Goal: Information Seeking & Learning: Learn about a topic

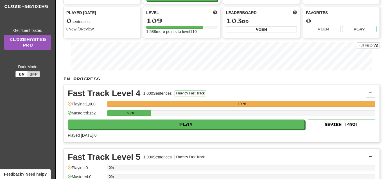
scroll to position [57, 0]
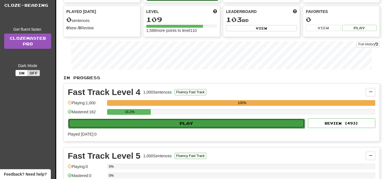
click at [188, 120] on button "Play" at bounding box center [186, 123] width 237 height 10
select select "**"
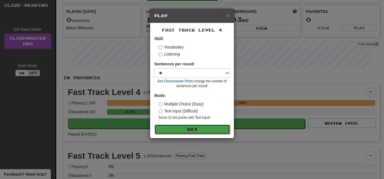
click at [176, 129] on button "Go" at bounding box center [192, 129] width 75 height 10
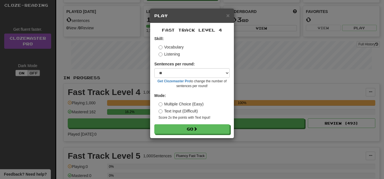
click at [255, 153] on div "× Play Fast Track Level 4 Skill: Vocabulary Listening Sentences per round: * **…" at bounding box center [192, 89] width 384 height 179
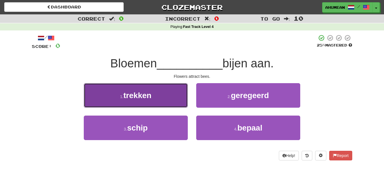
click at [127, 95] on span "trekken" at bounding box center [137, 95] width 28 height 9
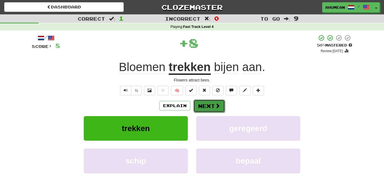
click at [198, 101] on button "Next" at bounding box center [210, 105] width 32 height 13
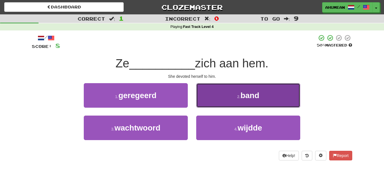
click at [218, 92] on button "2 . band" at bounding box center [248, 95] width 104 height 24
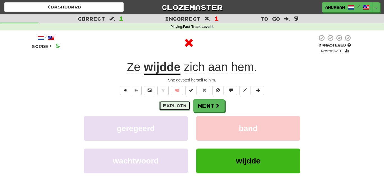
click at [181, 102] on button "Explain" at bounding box center [175, 106] width 31 height 10
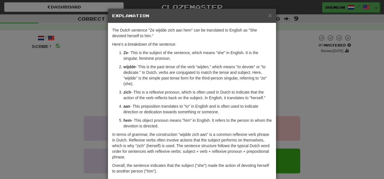
scroll to position [29, 0]
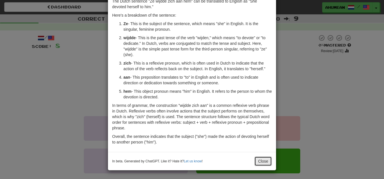
click at [262, 165] on button "Close" at bounding box center [263, 161] width 17 height 10
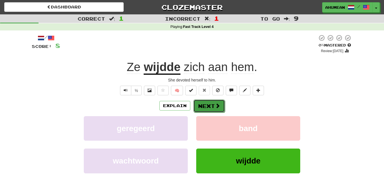
click at [205, 105] on button "Next" at bounding box center [210, 105] width 32 height 13
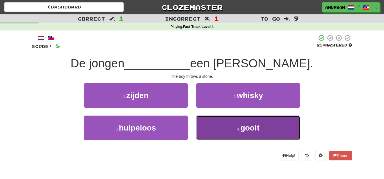
click at [219, 125] on button "4 . gooit" at bounding box center [248, 127] width 104 height 24
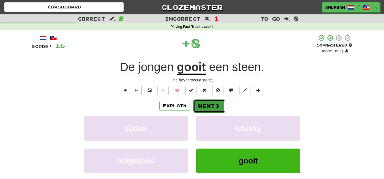
click at [208, 105] on button "Next" at bounding box center [210, 105] width 32 height 13
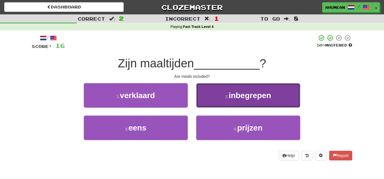
click at [215, 98] on button "2 . inbegrepen" at bounding box center [248, 95] width 104 height 24
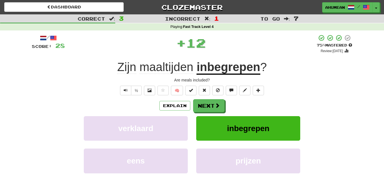
click at [173, 100] on div "Explain Next" at bounding box center [192, 105] width 321 height 13
click at [171, 102] on button "Explain" at bounding box center [175, 106] width 31 height 10
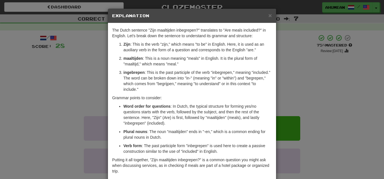
scroll to position [27, 0]
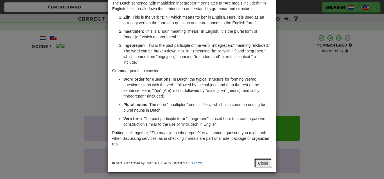
click at [263, 163] on button "Close" at bounding box center [263, 163] width 17 height 10
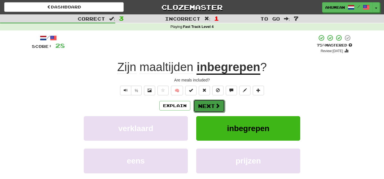
click at [212, 104] on button "Next" at bounding box center [210, 105] width 32 height 13
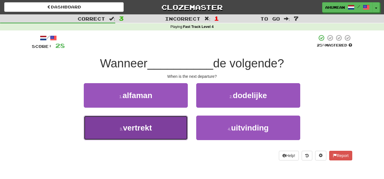
click at [163, 122] on button "3 . vertrekt" at bounding box center [136, 127] width 104 height 24
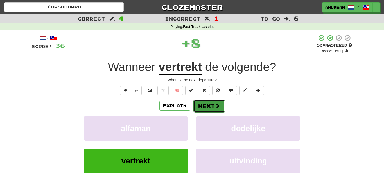
click at [205, 104] on button "Next" at bounding box center [210, 105] width 32 height 13
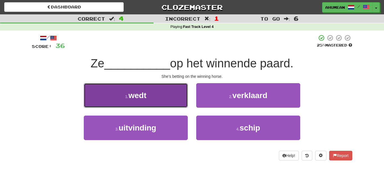
click at [132, 92] on span "wedt" at bounding box center [138, 95] width 18 height 9
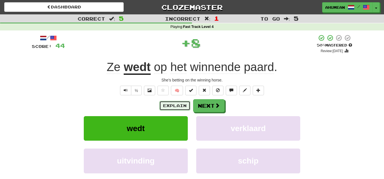
click at [169, 102] on button "Explain" at bounding box center [175, 106] width 31 height 10
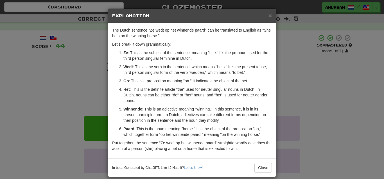
scroll to position [6, 0]
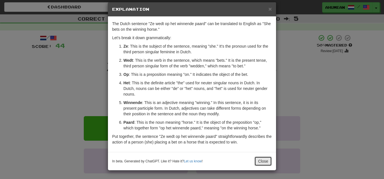
click at [261, 163] on button "Close" at bounding box center [263, 161] width 17 height 10
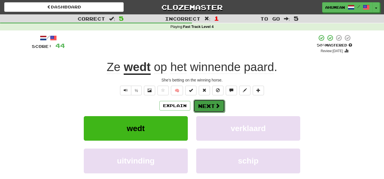
click at [209, 104] on button "Next" at bounding box center [210, 105] width 32 height 13
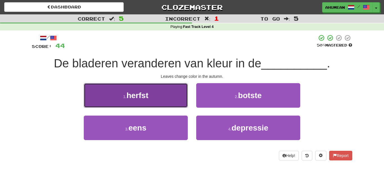
click at [158, 94] on button "1 . herfst" at bounding box center [136, 95] width 104 height 24
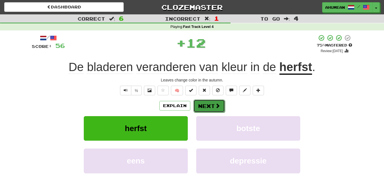
click at [199, 100] on button "Next" at bounding box center [210, 105] width 32 height 13
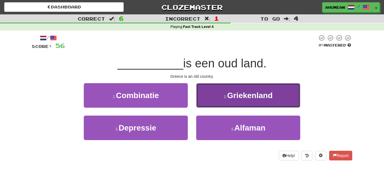
click at [209, 98] on button "2 . Griekenland" at bounding box center [248, 95] width 104 height 24
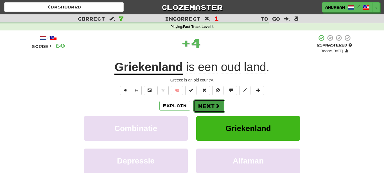
click at [206, 101] on button "Next" at bounding box center [210, 105] width 32 height 13
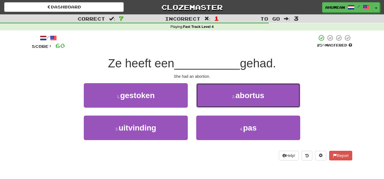
click at [206, 101] on button "2 . abortus" at bounding box center [248, 95] width 104 height 24
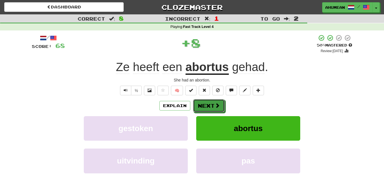
click at [206, 101] on button "Next" at bounding box center [209, 105] width 32 height 13
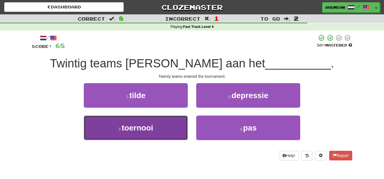
click at [176, 119] on button "3 . toernooi" at bounding box center [136, 127] width 104 height 24
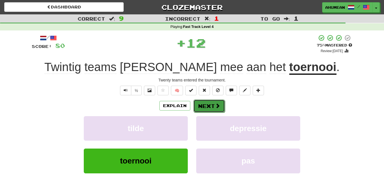
click at [202, 106] on button "Next" at bounding box center [210, 105] width 32 height 13
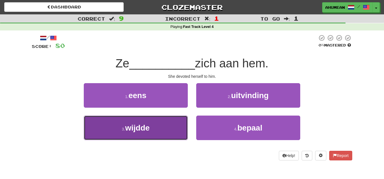
click at [161, 127] on button "3 . wijdde" at bounding box center [136, 127] width 104 height 24
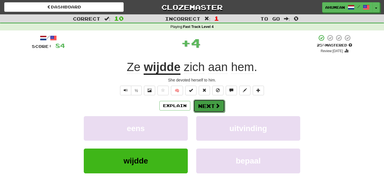
click at [196, 105] on button "Next" at bounding box center [210, 105] width 32 height 13
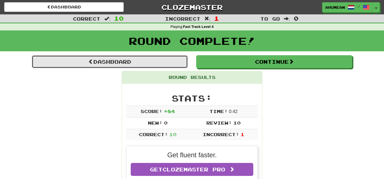
click at [156, 64] on link "Dashboard" at bounding box center [110, 61] width 156 height 13
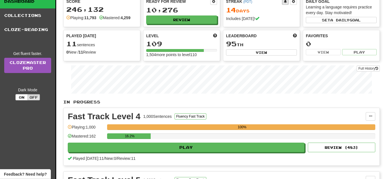
scroll to position [57, 0]
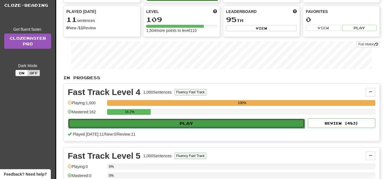
click at [154, 125] on button "Play" at bounding box center [186, 123] width 237 height 10
select select "**"
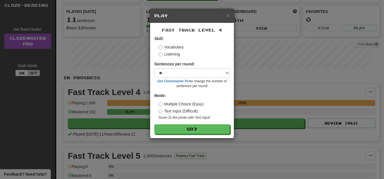
click at [169, 54] on label "Listening" at bounding box center [169, 54] width 21 height 6
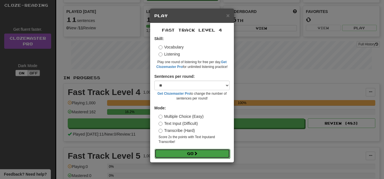
click at [178, 154] on button "Go" at bounding box center [192, 154] width 75 height 10
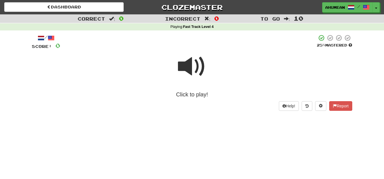
click at [196, 71] on span at bounding box center [192, 66] width 28 height 28
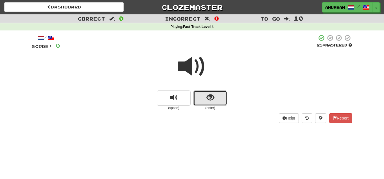
click at [222, 101] on button "show sentence" at bounding box center [211, 97] width 34 height 15
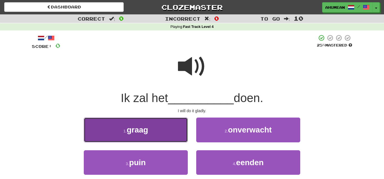
click at [163, 121] on button "1 . graag" at bounding box center [136, 129] width 104 height 24
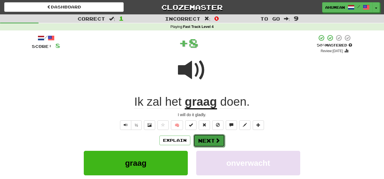
click at [212, 136] on button "Next" at bounding box center [210, 140] width 32 height 13
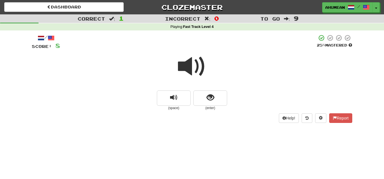
click at [190, 77] on span at bounding box center [192, 66] width 28 height 28
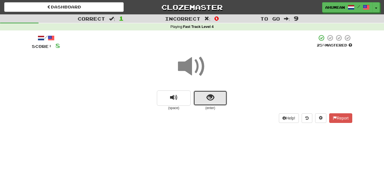
click at [201, 96] on button "show sentence" at bounding box center [211, 97] width 34 height 15
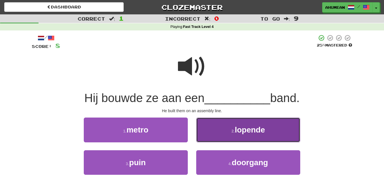
click at [227, 125] on button "2 . lopende" at bounding box center [248, 129] width 104 height 24
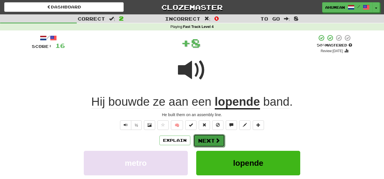
click at [203, 138] on button "Next" at bounding box center [210, 140] width 32 height 13
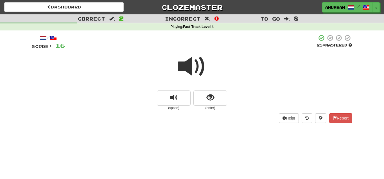
click at [186, 73] on span at bounding box center [192, 66] width 28 height 28
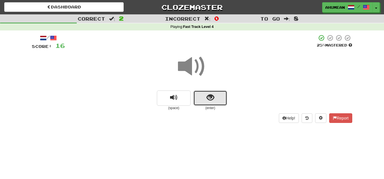
click at [212, 95] on span "show sentence" at bounding box center [211, 98] width 8 height 8
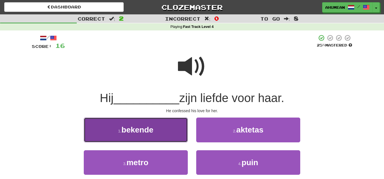
click at [114, 137] on button "1 . bekende" at bounding box center [136, 129] width 104 height 24
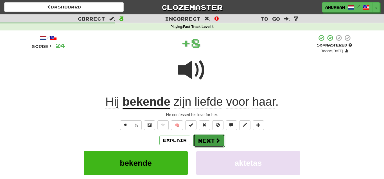
click at [198, 136] on button "Next" at bounding box center [210, 140] width 32 height 13
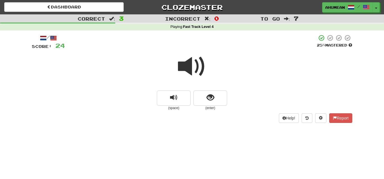
click at [182, 72] on span at bounding box center [192, 66] width 28 height 28
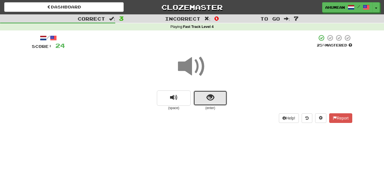
click at [217, 104] on button "show sentence" at bounding box center [211, 97] width 34 height 15
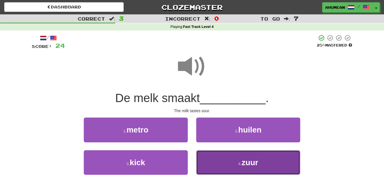
click at [227, 157] on button "4 . zuur" at bounding box center [248, 162] width 104 height 24
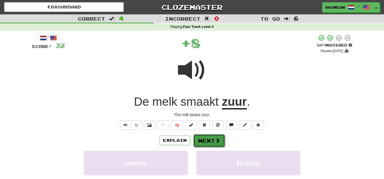
click at [218, 137] on button "Next" at bounding box center [210, 140] width 32 height 13
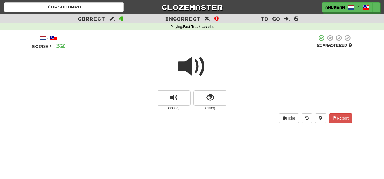
click at [195, 72] on span at bounding box center [192, 66] width 28 height 28
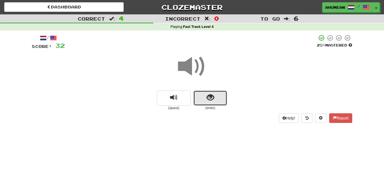
click at [206, 95] on button "show sentence" at bounding box center [211, 97] width 34 height 15
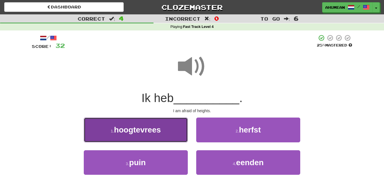
click at [146, 124] on button "1 . hoogtevrees" at bounding box center [136, 129] width 104 height 24
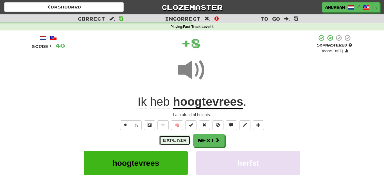
click at [171, 136] on button "Explain" at bounding box center [175, 140] width 31 height 10
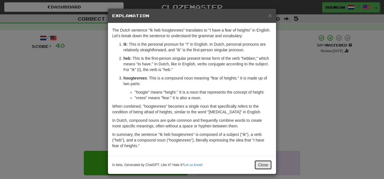
click at [264, 165] on button "Close" at bounding box center [263, 165] width 17 height 10
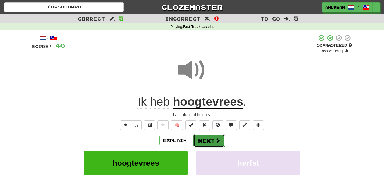
click at [207, 142] on button "Next" at bounding box center [210, 140] width 32 height 13
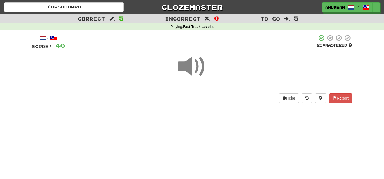
click at [189, 72] on span at bounding box center [192, 66] width 28 height 28
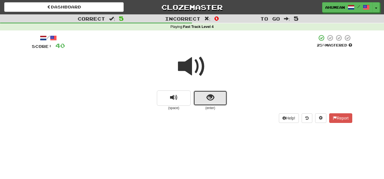
click at [221, 94] on button "show sentence" at bounding box center [211, 97] width 34 height 15
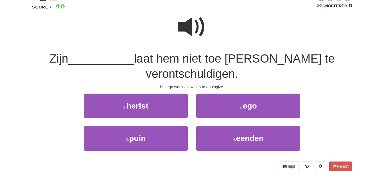
scroll to position [29, 0]
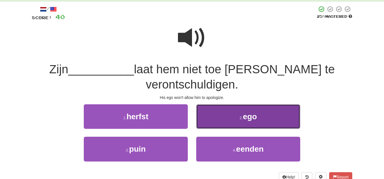
click at [228, 115] on button "2 . ego" at bounding box center [248, 116] width 104 height 24
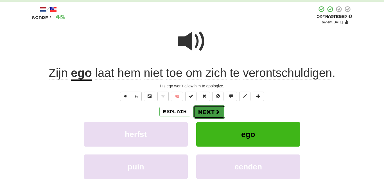
click at [207, 113] on button "Next" at bounding box center [210, 111] width 32 height 13
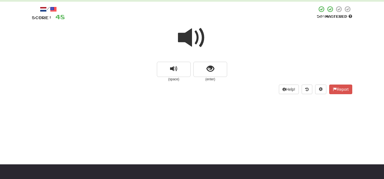
click at [185, 40] on span at bounding box center [192, 38] width 28 height 28
click at [198, 61] on div at bounding box center [192, 41] width 321 height 40
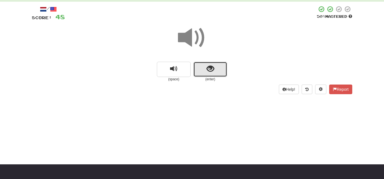
click at [198, 66] on button "show sentence" at bounding box center [211, 69] width 34 height 15
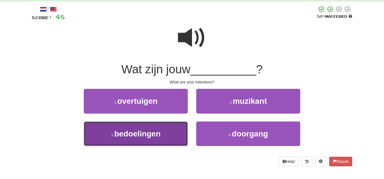
click at [161, 128] on button "3 . bedoelingen" at bounding box center [136, 133] width 104 height 24
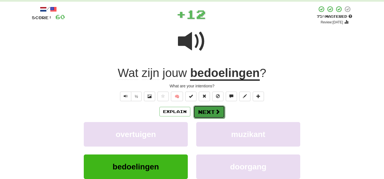
click at [205, 116] on button "Next" at bounding box center [210, 111] width 32 height 13
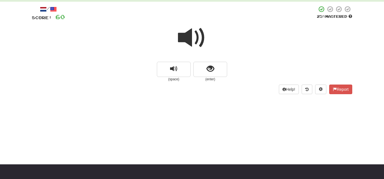
click at [191, 41] on span at bounding box center [192, 38] width 28 height 28
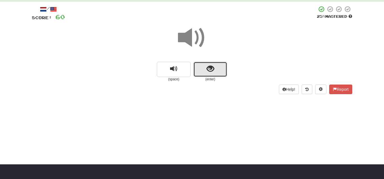
click at [210, 67] on span "show sentence" at bounding box center [211, 69] width 8 height 8
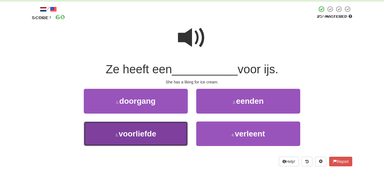
click at [151, 134] on span "voorliefde" at bounding box center [138, 133] width 38 height 9
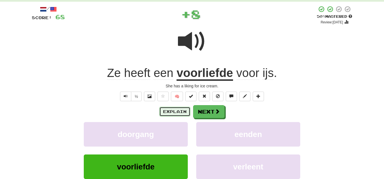
click at [163, 114] on button "Explain" at bounding box center [175, 112] width 31 height 10
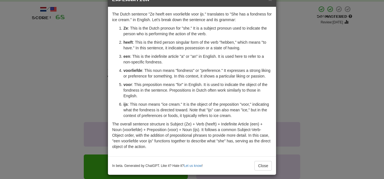
scroll to position [21, 0]
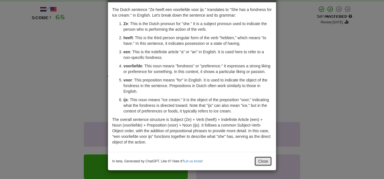
click at [261, 159] on button "Close" at bounding box center [263, 161] width 17 height 10
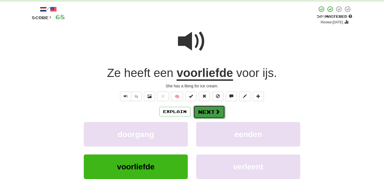
click at [213, 110] on button "Next" at bounding box center [210, 111] width 32 height 13
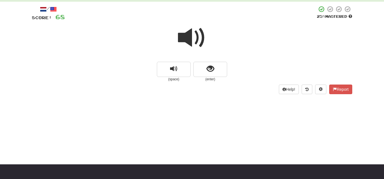
click at [200, 42] on span at bounding box center [192, 38] width 28 height 28
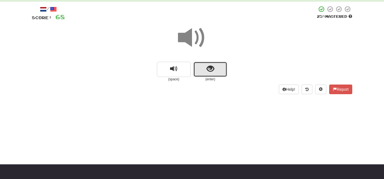
click at [213, 66] on span "show sentence" at bounding box center [211, 69] width 8 height 8
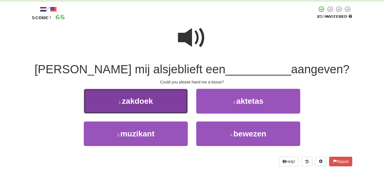
click at [155, 91] on button "1 . zakdoek" at bounding box center [136, 101] width 104 height 24
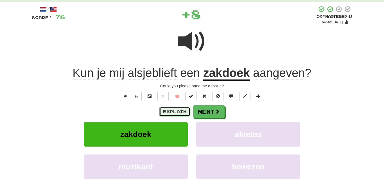
click at [176, 108] on button "Explain" at bounding box center [175, 112] width 31 height 10
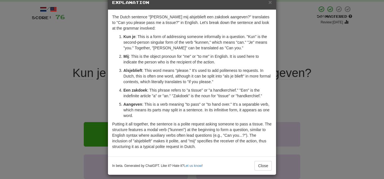
scroll to position [18, 0]
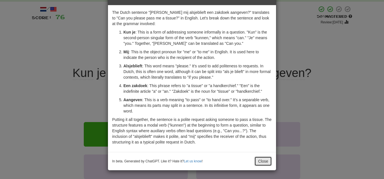
click at [262, 160] on button "Close" at bounding box center [263, 161] width 17 height 10
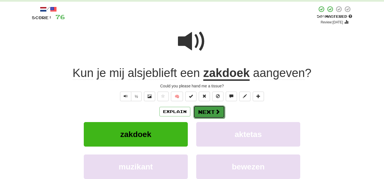
click at [207, 112] on button "Next" at bounding box center [210, 111] width 32 height 13
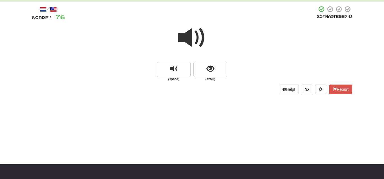
click at [192, 41] on span at bounding box center [192, 38] width 28 height 28
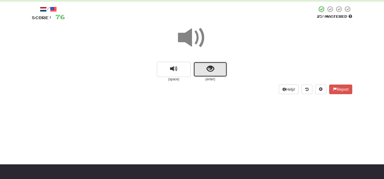
click at [209, 64] on button "show sentence" at bounding box center [211, 69] width 34 height 15
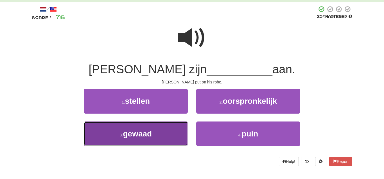
click at [146, 128] on button "3 . gewaad" at bounding box center [136, 133] width 104 height 24
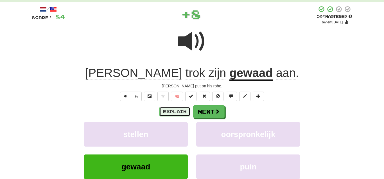
click at [164, 109] on button "Explain" at bounding box center [175, 112] width 31 height 10
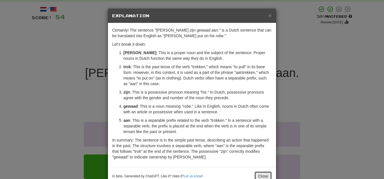
click at [262, 174] on button "Close" at bounding box center [263, 176] width 17 height 10
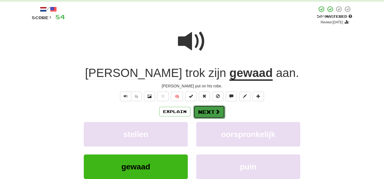
click at [210, 116] on button "Next" at bounding box center [210, 111] width 32 height 13
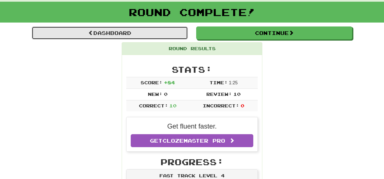
click at [123, 28] on link "Dashboard" at bounding box center [110, 32] width 156 height 13
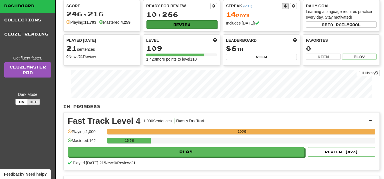
scroll to position [57, 0]
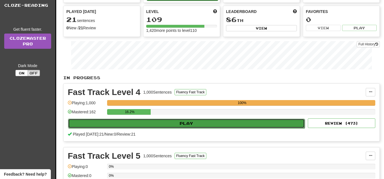
click at [188, 120] on button "Play" at bounding box center [186, 123] width 237 height 10
select select "**"
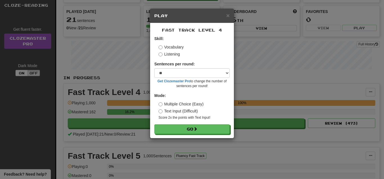
click at [174, 56] on label "Listening" at bounding box center [169, 54] width 21 height 6
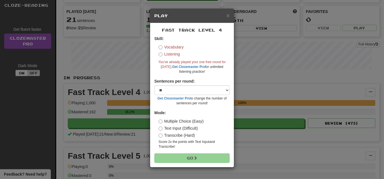
click at [172, 47] on label "Vocabulary" at bounding box center [171, 47] width 25 height 6
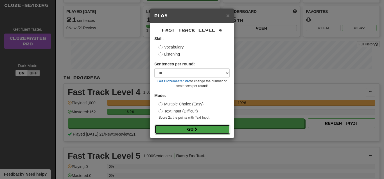
click at [191, 127] on button "Go" at bounding box center [192, 129] width 75 height 10
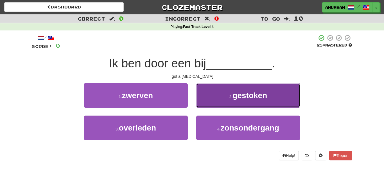
click at [220, 93] on button "2 . gestoken" at bounding box center [248, 95] width 104 height 24
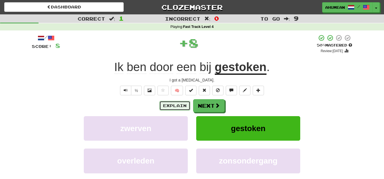
click at [175, 104] on button "Explain" at bounding box center [175, 106] width 31 height 10
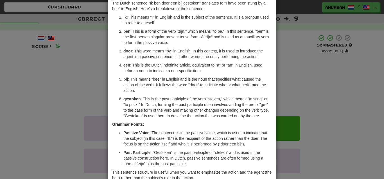
scroll to position [54, 0]
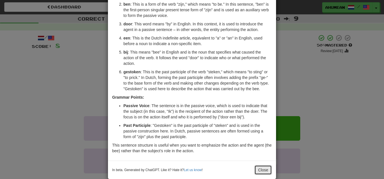
click at [258, 167] on button "Close" at bounding box center [263, 170] width 17 height 10
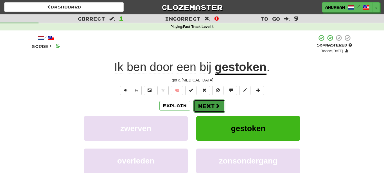
click at [211, 108] on button "Next" at bounding box center [210, 105] width 32 height 13
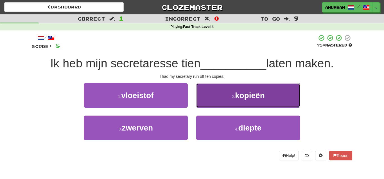
click at [228, 99] on button "2 . kopieën" at bounding box center [248, 95] width 104 height 24
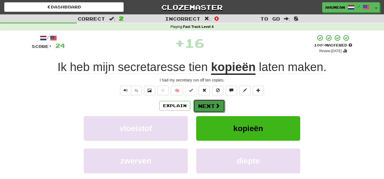
click at [211, 104] on button "Next" at bounding box center [210, 105] width 32 height 13
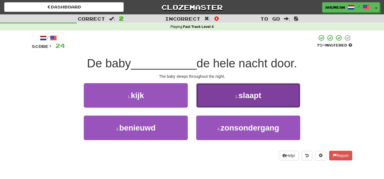
click at [224, 99] on button "2 . slaapt" at bounding box center [248, 95] width 104 height 24
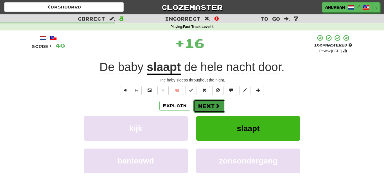
click at [207, 105] on button "Next" at bounding box center [210, 105] width 32 height 13
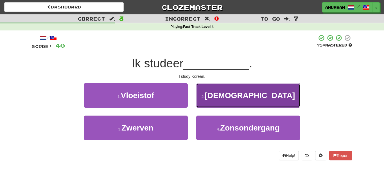
click at [213, 98] on button "2 . Koreaans" at bounding box center [248, 95] width 104 height 24
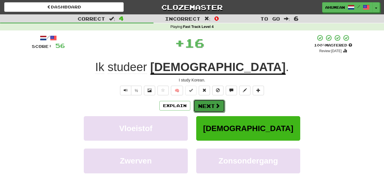
click at [203, 101] on button "Next" at bounding box center [210, 105] width 32 height 13
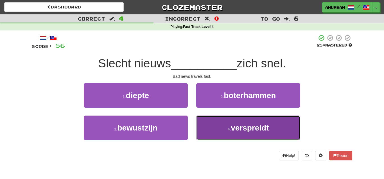
click at [229, 128] on small "4 ." at bounding box center [229, 129] width 3 height 5
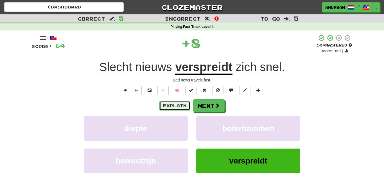
click at [182, 106] on button "Explain" at bounding box center [175, 106] width 31 height 10
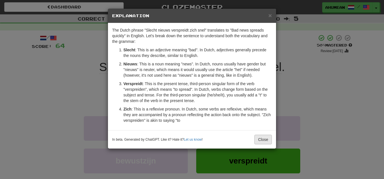
click at [259, 133] on div "In beta. Generated by ChatGPT. Like it? Hate it? Let us know ! Close" at bounding box center [192, 139] width 168 height 18
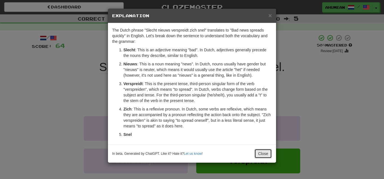
click at [266, 150] on button "Close" at bounding box center [263, 154] width 17 height 10
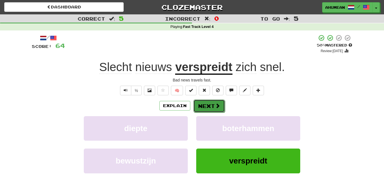
click at [213, 109] on button "Next" at bounding box center [210, 105] width 32 height 13
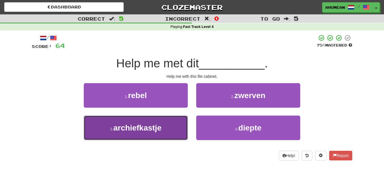
click at [176, 126] on button "3 . archiefkastje" at bounding box center [136, 127] width 104 height 24
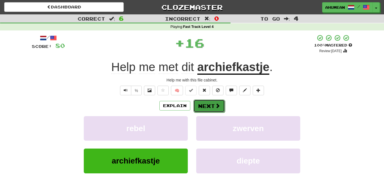
click at [194, 109] on button "Next" at bounding box center [210, 105] width 32 height 13
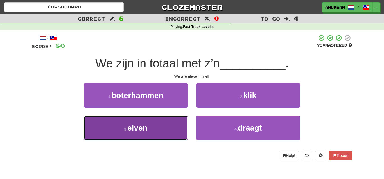
click at [166, 124] on button "3 . elven" at bounding box center [136, 127] width 104 height 24
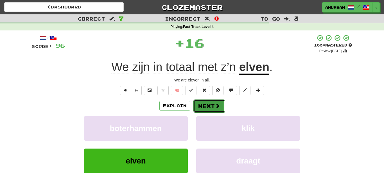
click at [203, 109] on button "Next" at bounding box center [210, 105] width 32 height 13
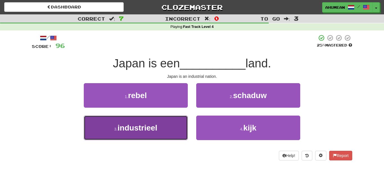
click at [147, 120] on button "3 . industrieel" at bounding box center [136, 127] width 104 height 24
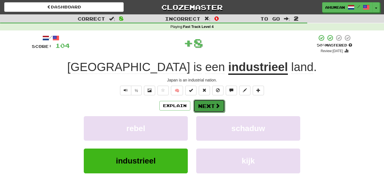
click at [196, 100] on button "Next" at bounding box center [210, 105] width 32 height 13
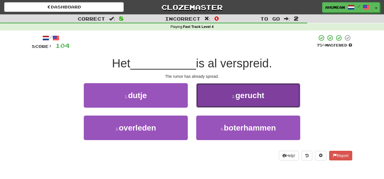
click at [223, 98] on button "2 . gerucht" at bounding box center [248, 95] width 104 height 24
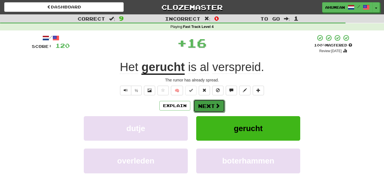
click at [208, 103] on button "Next" at bounding box center [210, 105] width 32 height 13
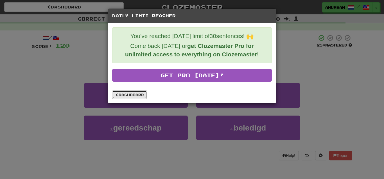
click at [124, 95] on link "Dashboard" at bounding box center [129, 94] width 35 height 8
